Goal: Check status

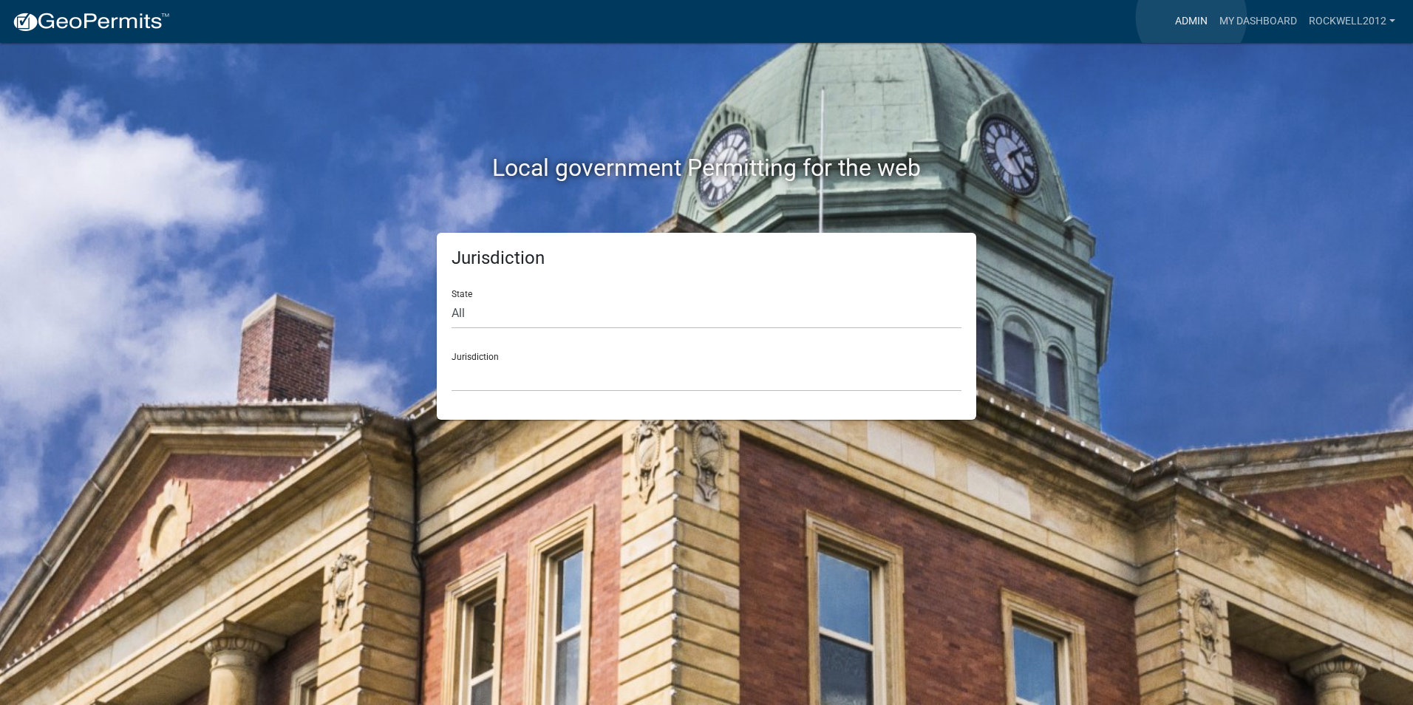
click at [1191, 17] on link "Admin" at bounding box center [1191, 21] width 44 height 28
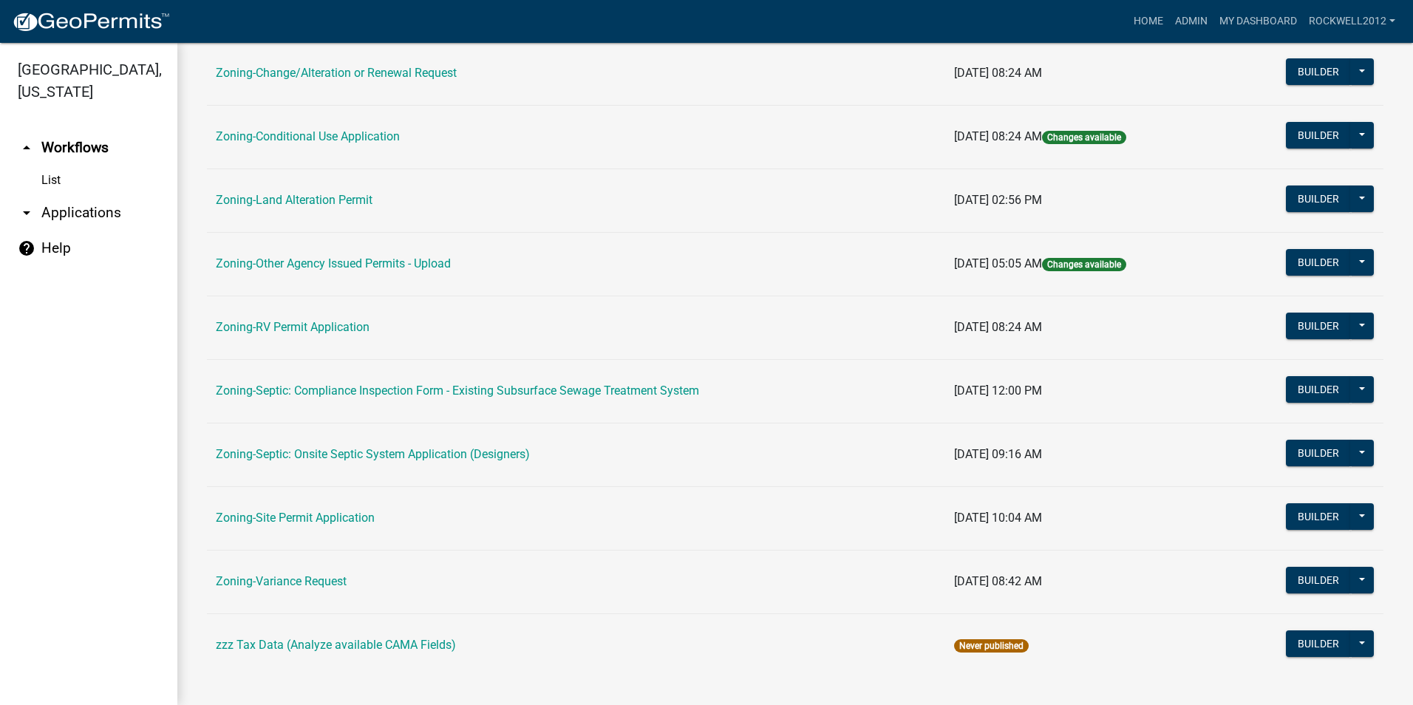
scroll to position [418, 0]
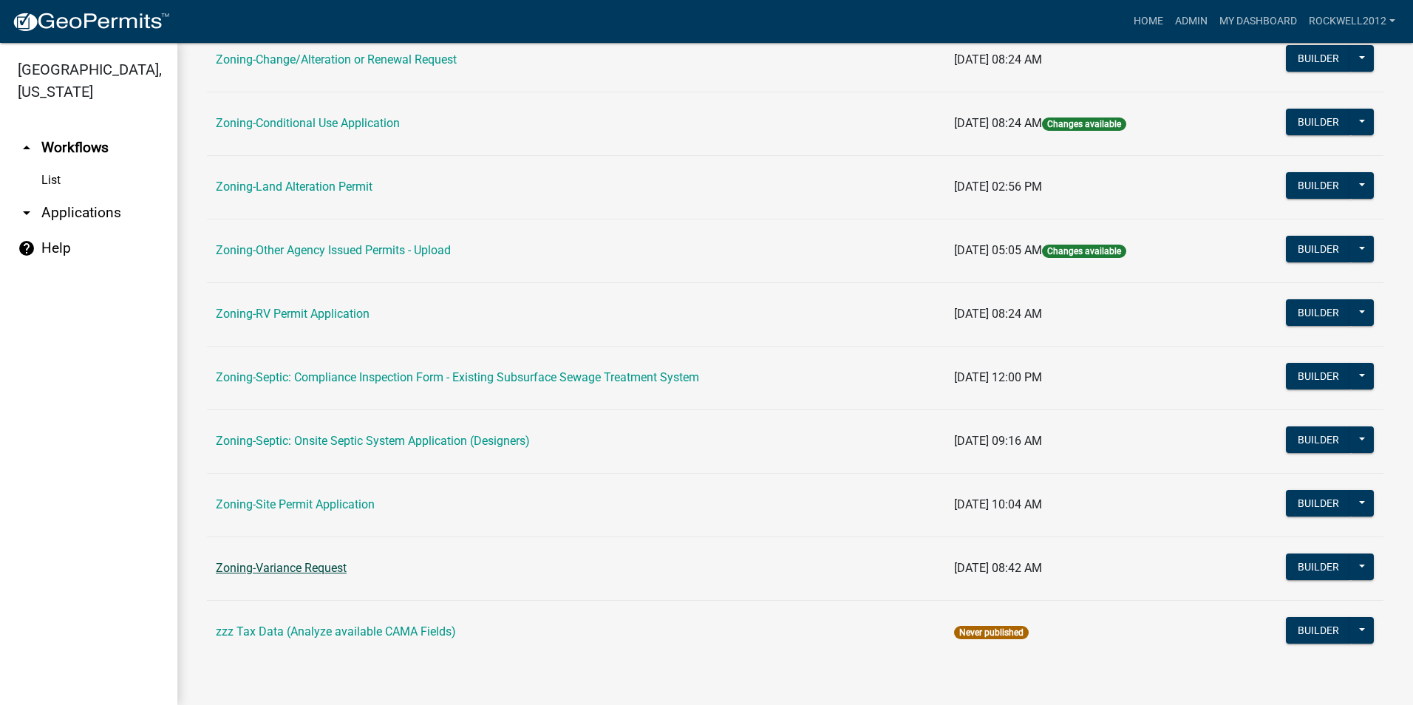
click at [306, 566] on link "Zoning-Variance Request" at bounding box center [281, 568] width 131 height 14
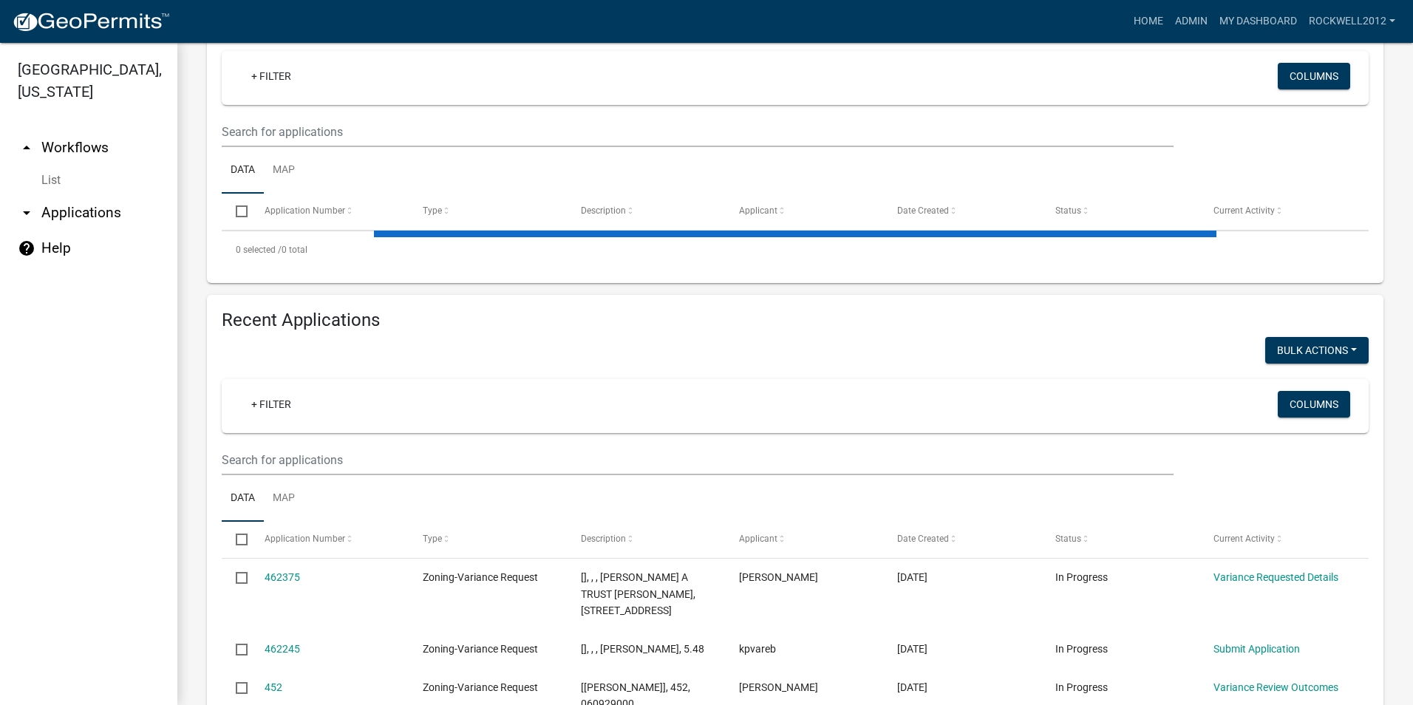
scroll to position [296, 0]
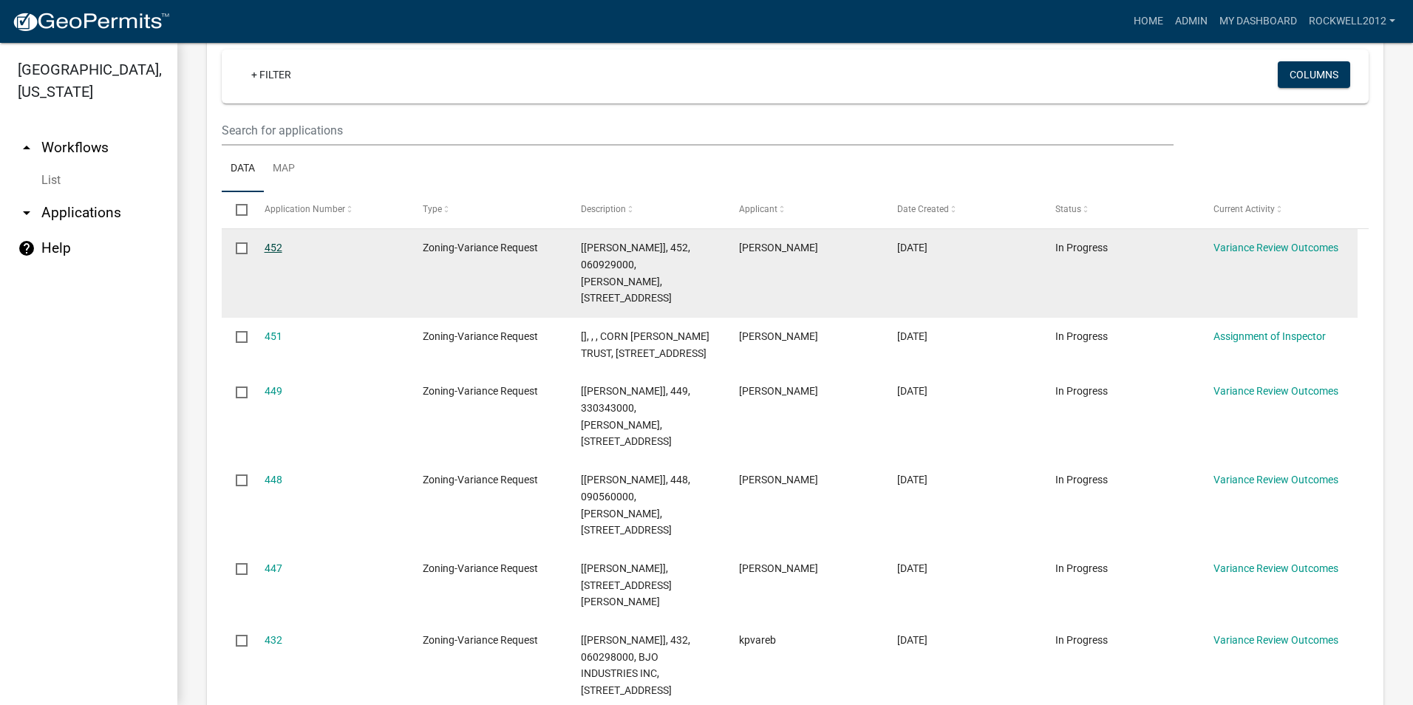
click at [271, 248] on link "452" at bounding box center [274, 248] width 18 height 12
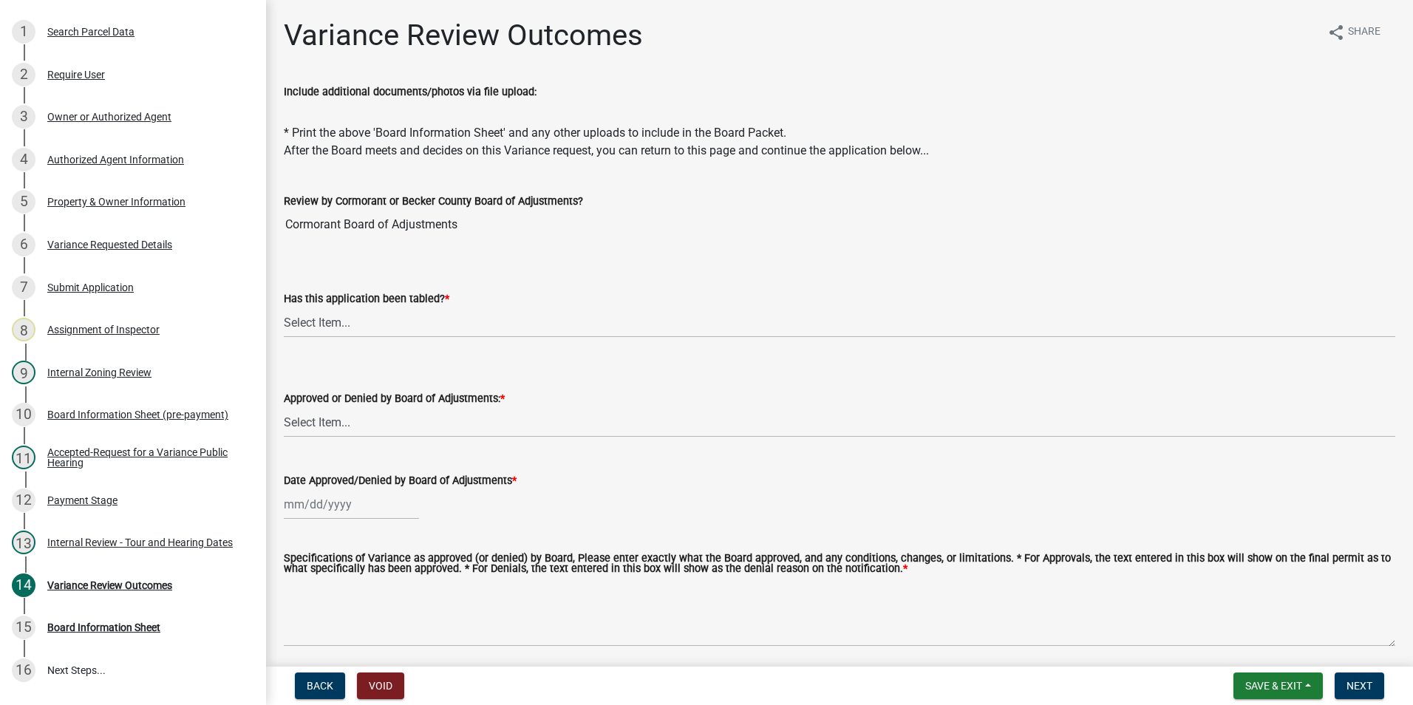
scroll to position [222, 0]
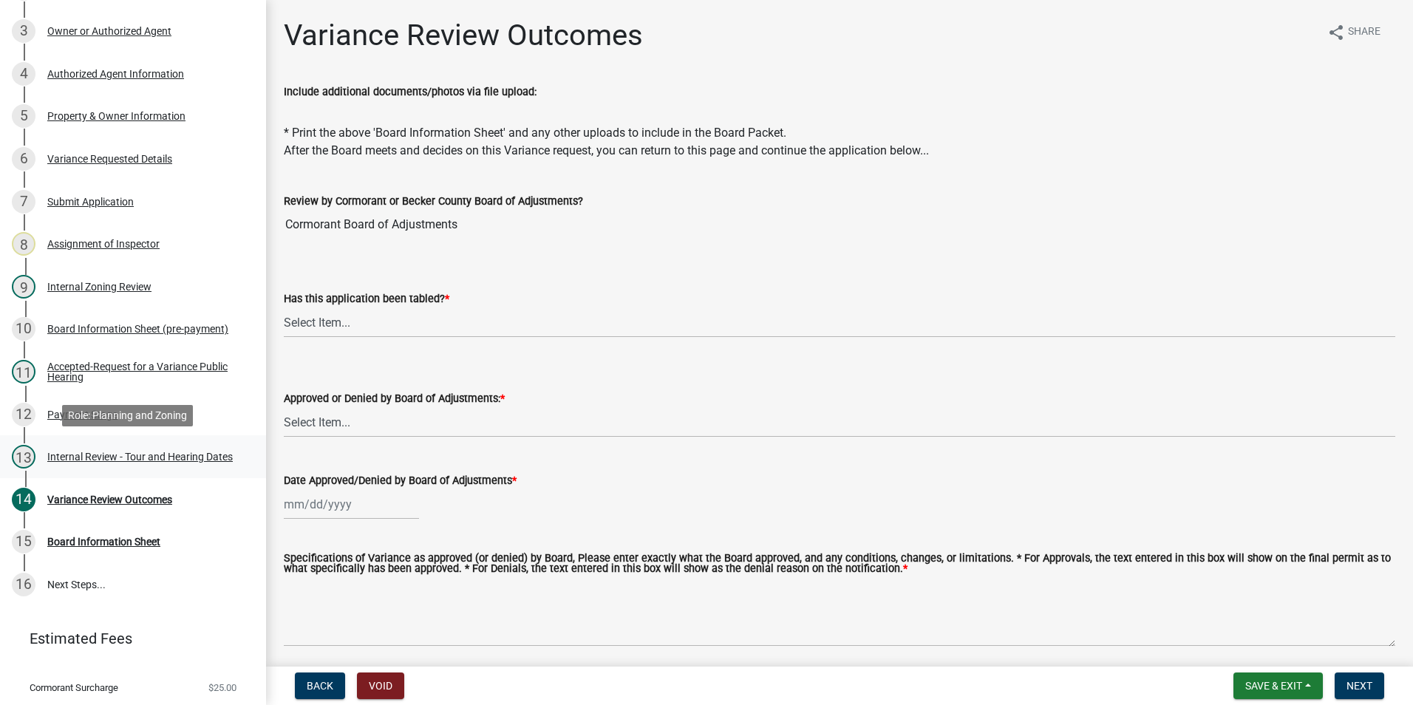
click at [143, 452] on div "Internal Review - Tour and Hearing Dates" at bounding box center [140, 457] width 186 height 10
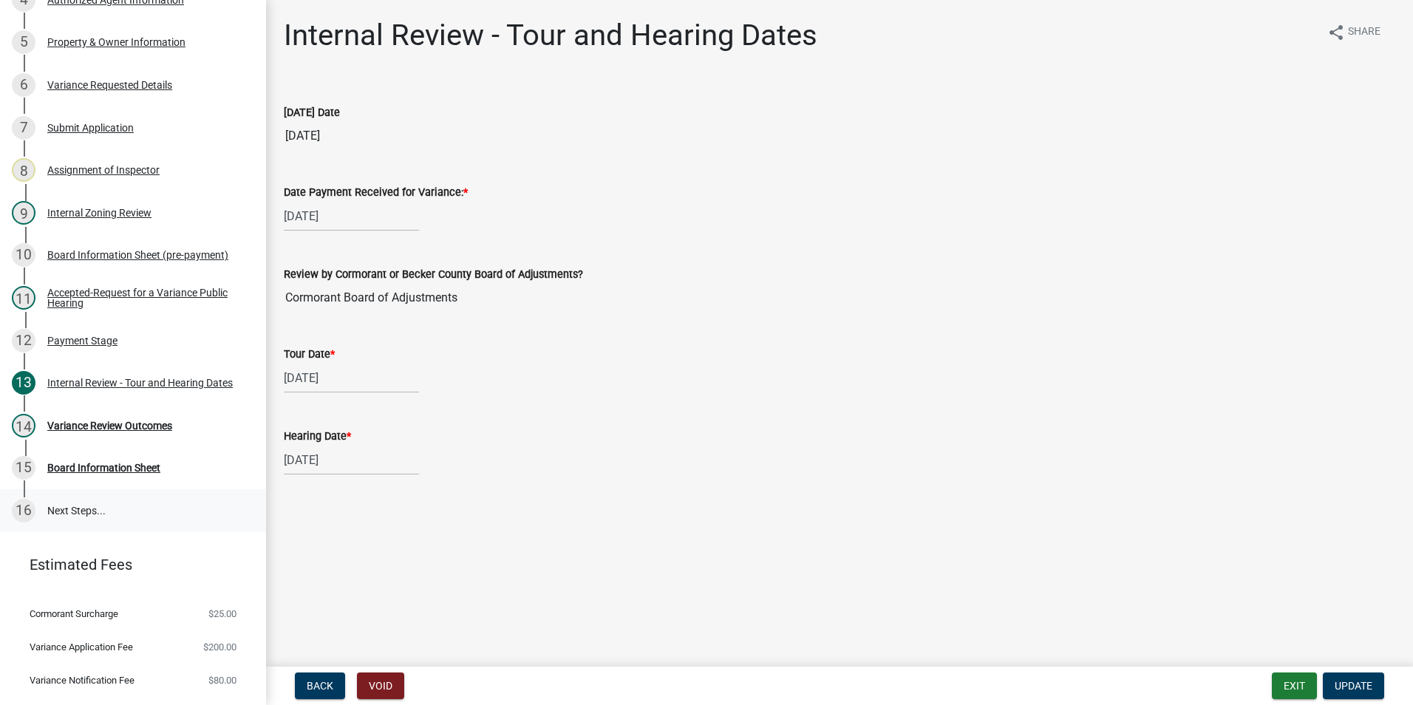
scroll to position [326, 0]
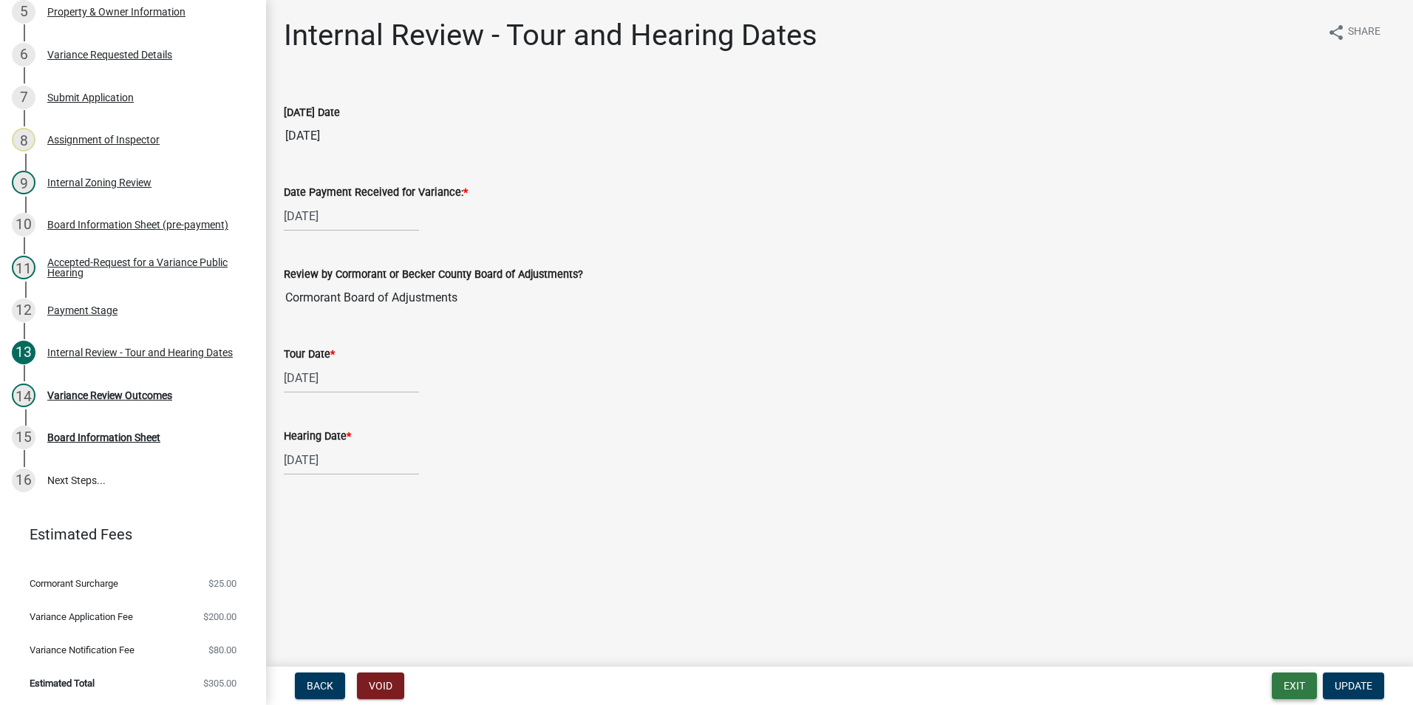
click at [1290, 687] on button "Exit" at bounding box center [1294, 686] width 45 height 27
